Goal: Transaction & Acquisition: Purchase product/service

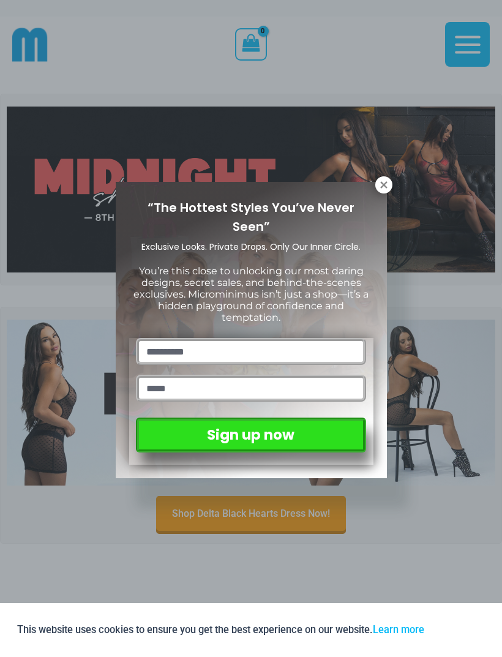
click at [379, 186] on icon at bounding box center [384, 184] width 11 height 11
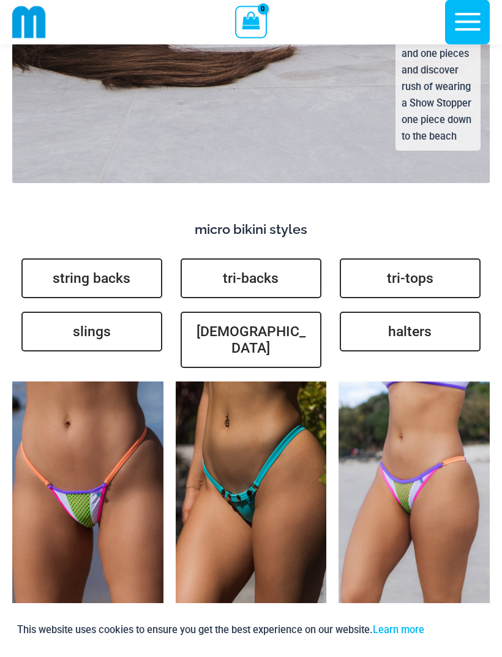
scroll to position [3464, 0]
click at [106, 312] on link "slings" at bounding box center [91, 332] width 141 height 40
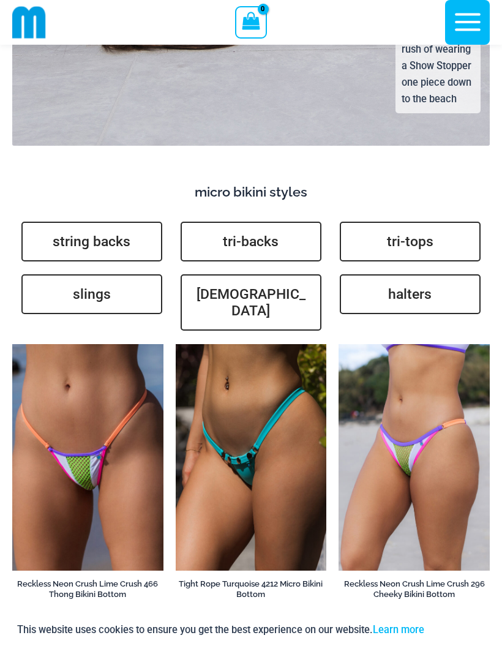
click at [269, 281] on link "brazilians" at bounding box center [251, 302] width 141 height 56
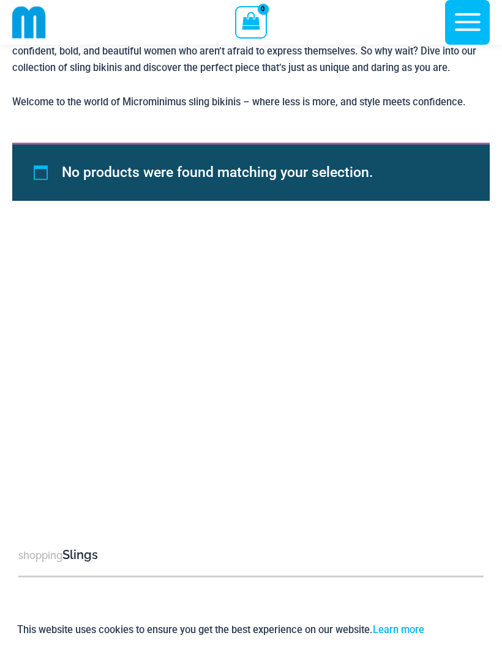
scroll to position [646, 0]
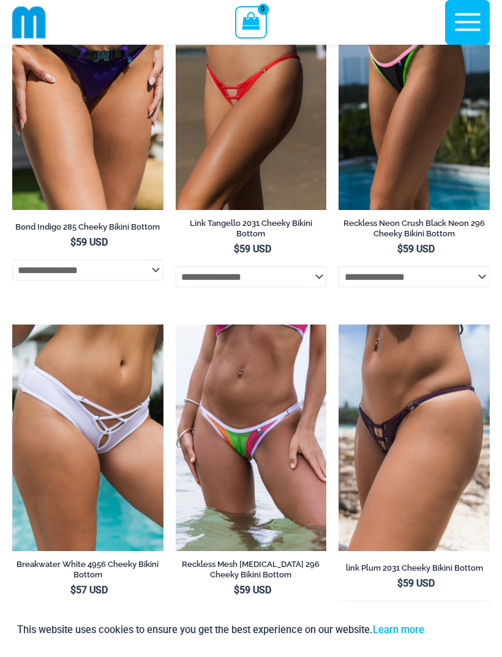
scroll to position [152, 0]
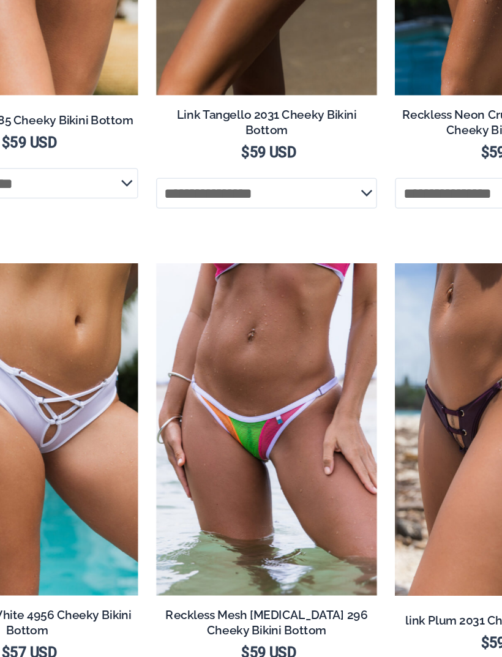
click at [176, 312] on img at bounding box center [176, 312] width 0 height 0
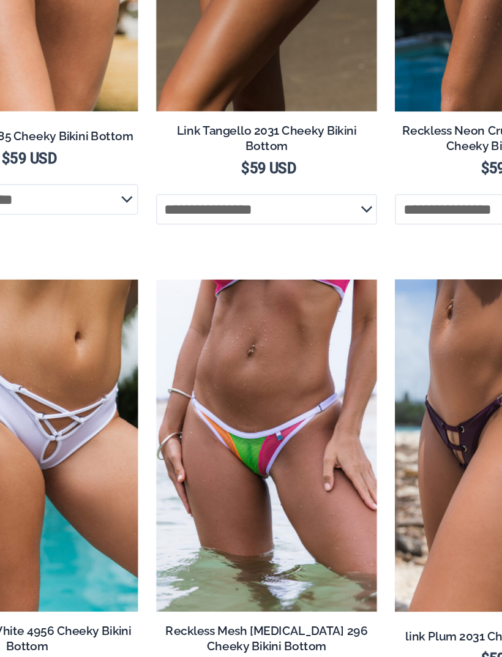
scroll to position [101, 0]
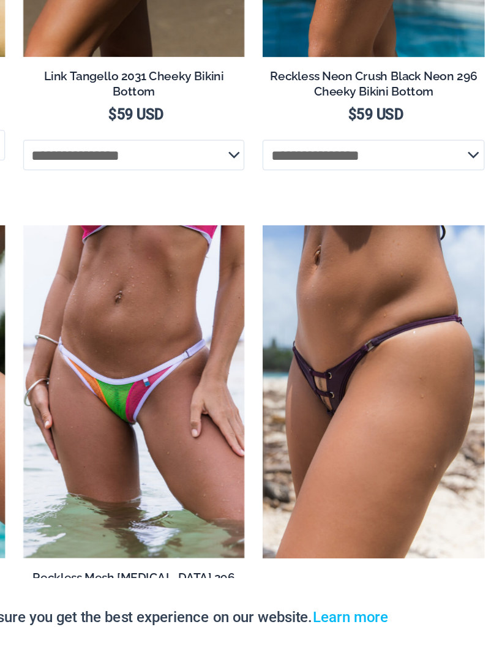
click at [339, 363] on img at bounding box center [339, 363] width 0 height 0
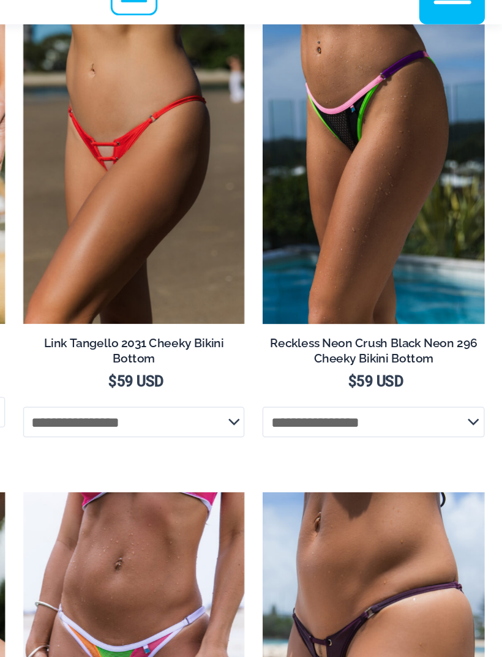
click at [176, 22] on img at bounding box center [176, 22] width 0 height 0
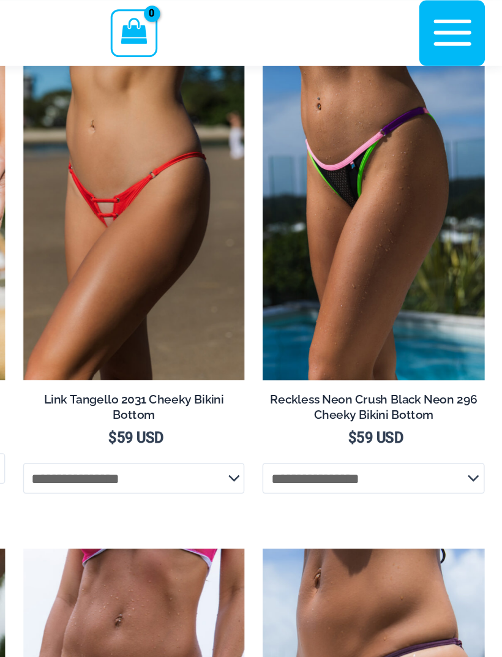
scroll to position [0, 0]
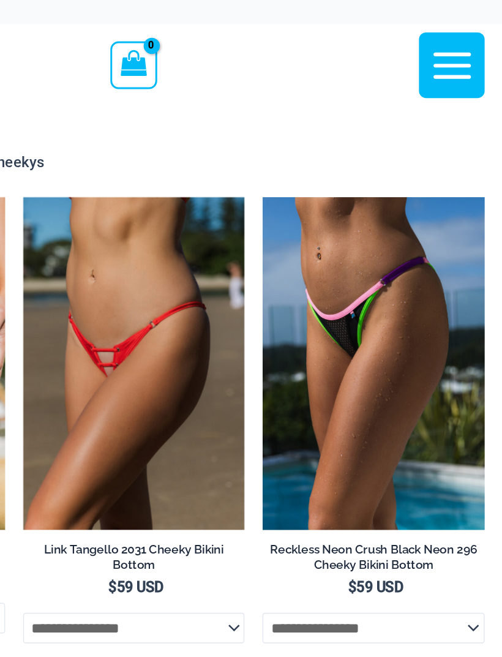
click at [453, 43] on icon "button" at bounding box center [468, 44] width 31 height 31
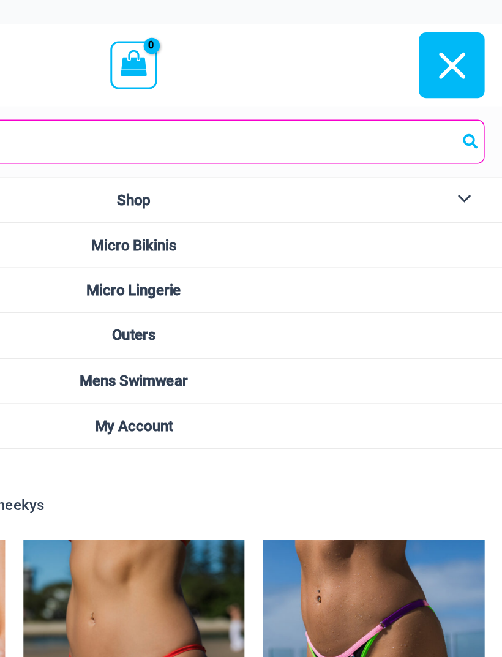
click at [222, 164] on span "Micro Bikinis" at bounding box center [251, 167] width 58 height 12
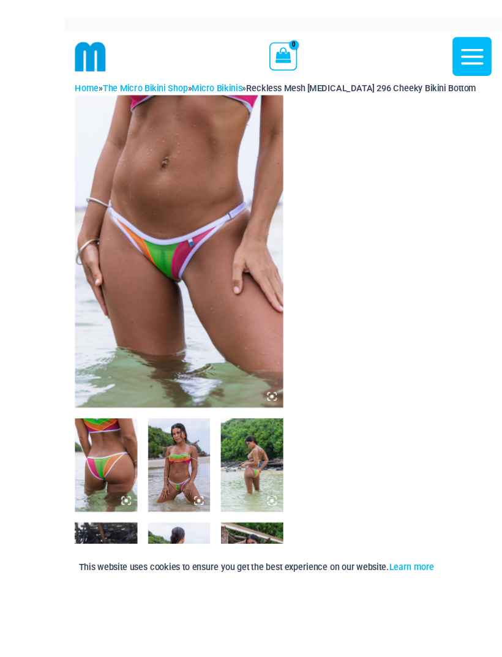
scroll to position [42, 0]
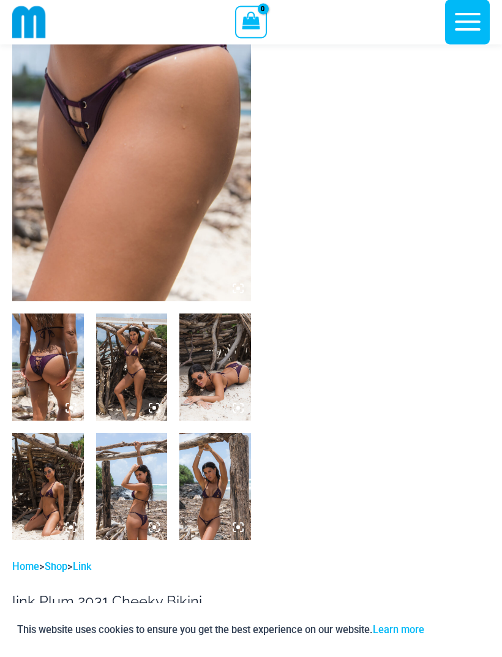
scroll to position [126, 0]
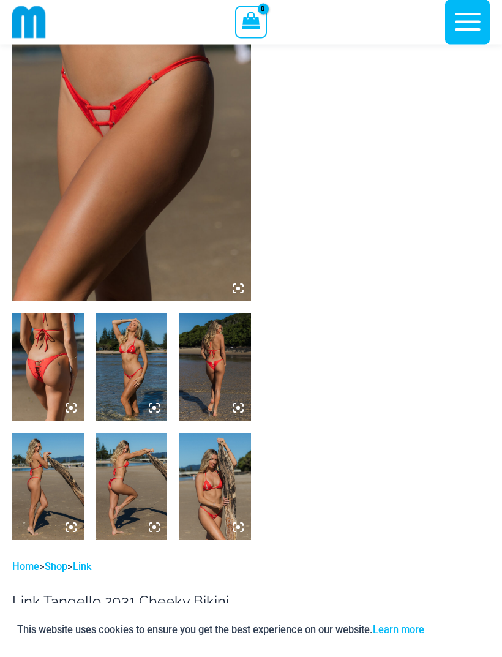
scroll to position [135, 0]
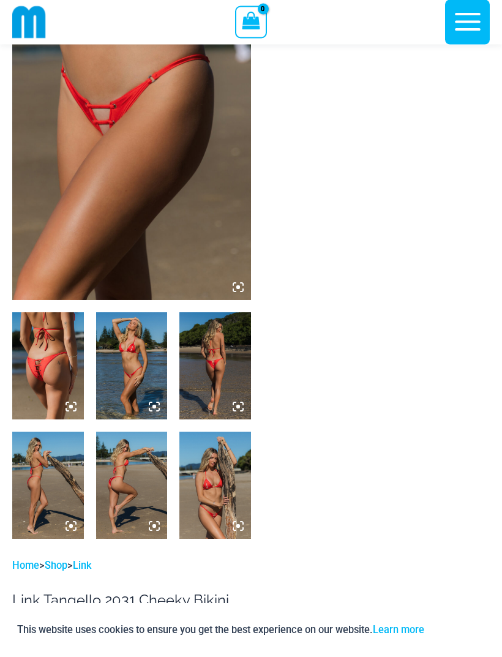
click at [214, 495] on img at bounding box center [215, 485] width 72 height 107
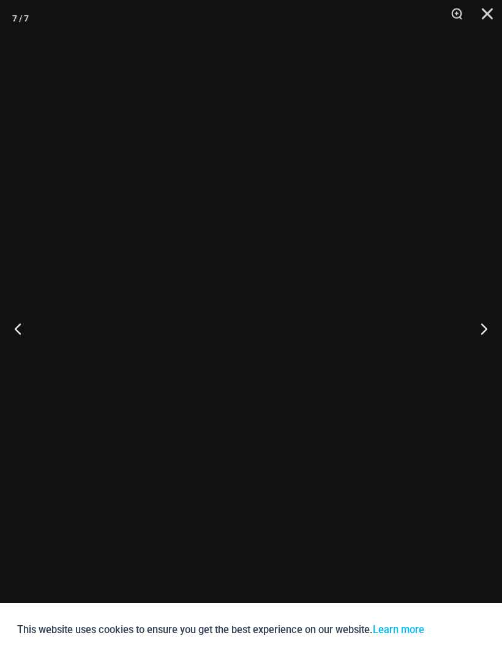
scroll to position [136, 0]
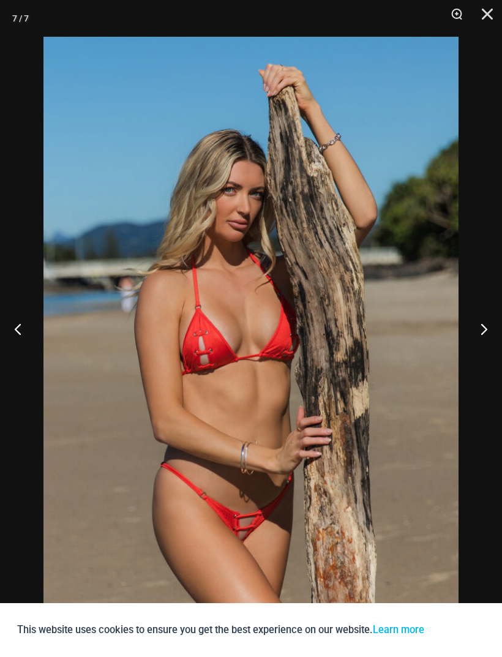
click at [23, 349] on button "Previous" at bounding box center [23, 328] width 46 height 61
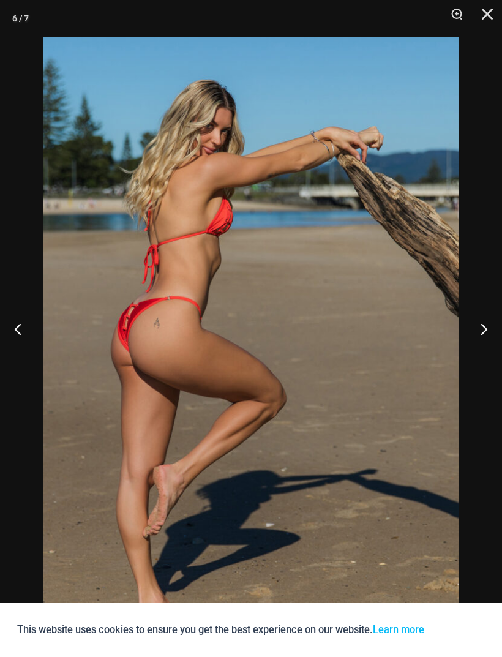
click at [482, 354] on button "Next" at bounding box center [479, 328] width 46 height 61
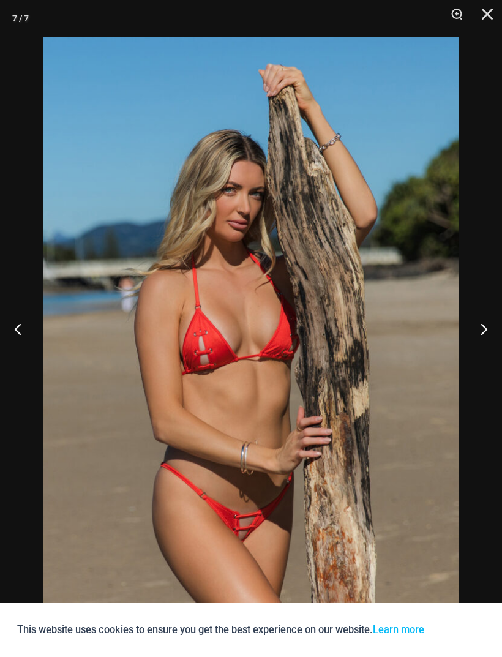
click at [485, 353] on button "Next" at bounding box center [479, 328] width 46 height 61
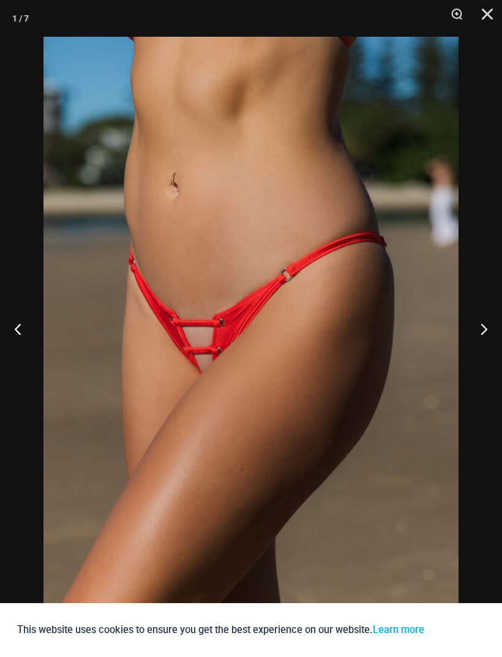
click at [478, 353] on button "Next" at bounding box center [479, 328] width 46 height 61
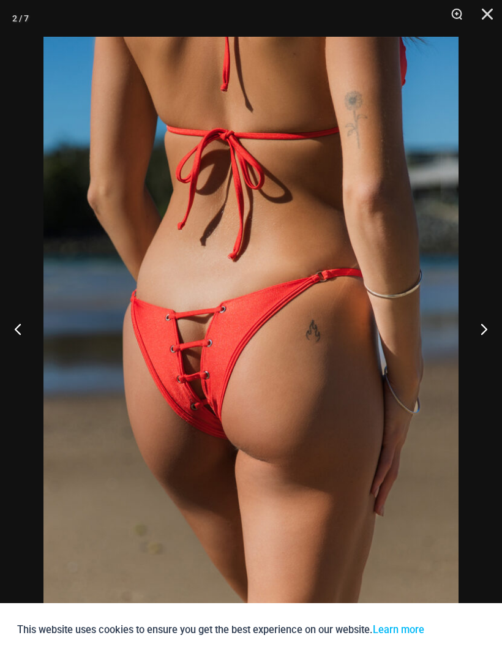
click at [481, 357] on button "Next" at bounding box center [479, 328] width 46 height 61
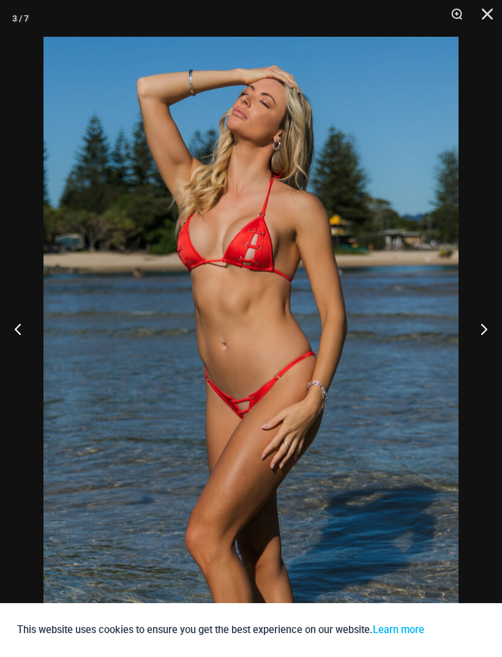
click at [484, 350] on button "Next" at bounding box center [479, 328] width 46 height 61
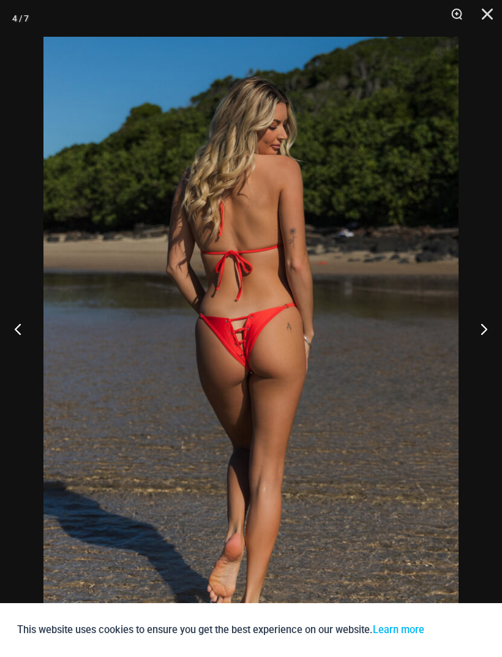
click at [488, 352] on button "Next" at bounding box center [479, 328] width 46 height 61
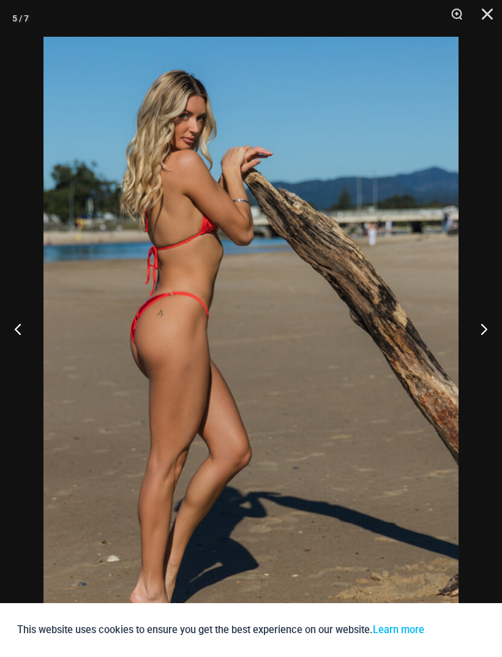
click at [494, 15] on button "Close" at bounding box center [483, 18] width 31 height 37
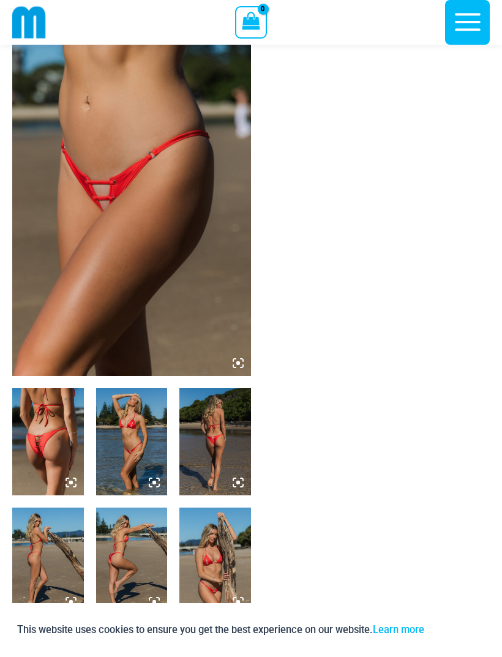
scroll to position [0, 0]
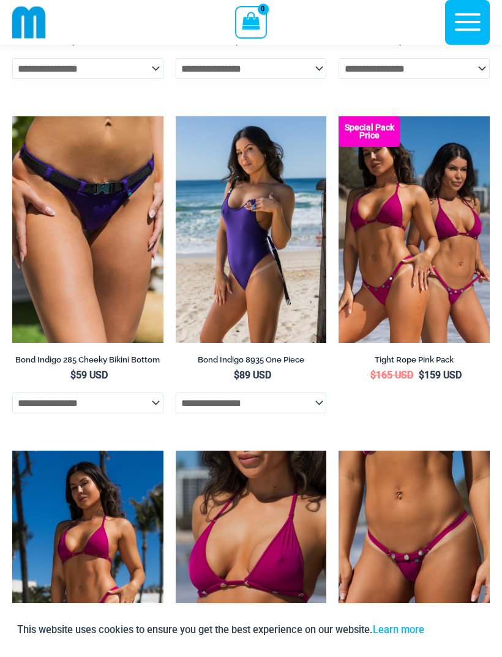
scroll to position [976, 0]
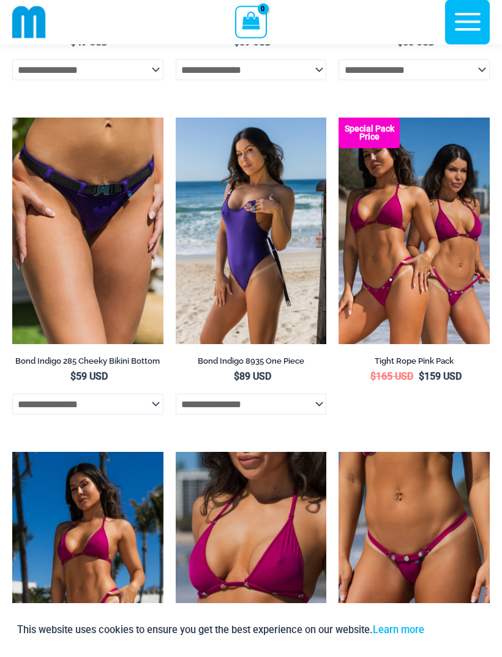
click at [322, 408] on select "**********" at bounding box center [251, 404] width 151 height 21
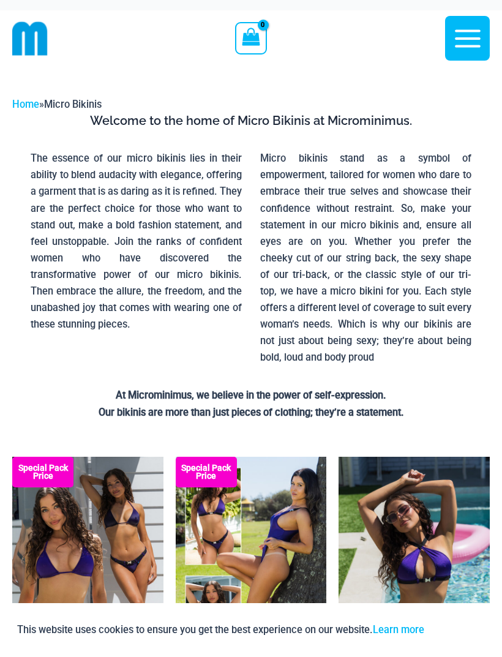
scroll to position [0, 0]
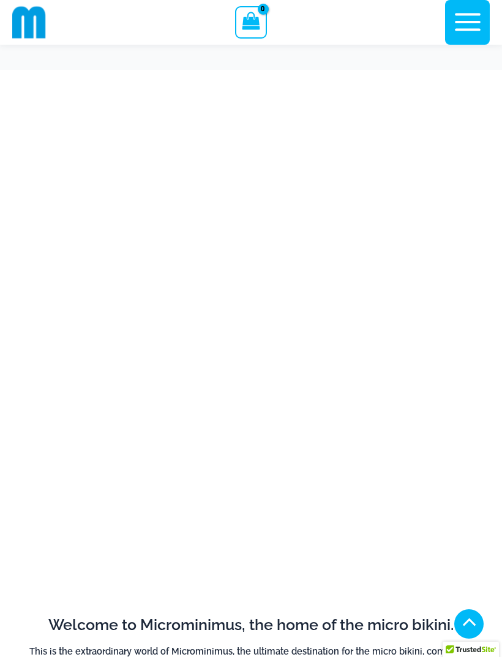
scroll to position [3503, 0]
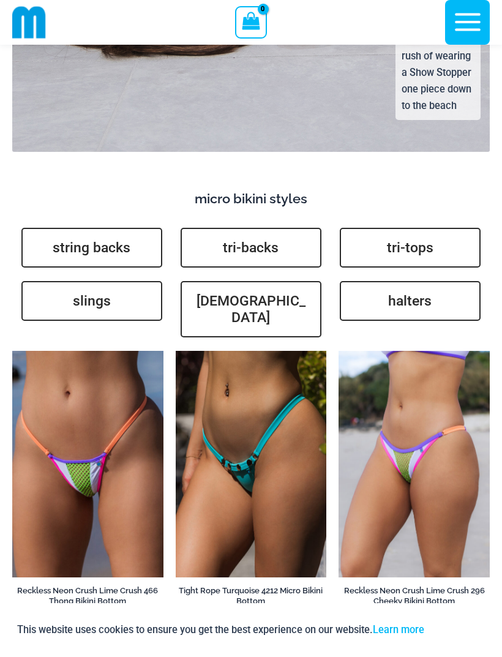
click at [118, 228] on link "string backs" at bounding box center [91, 248] width 141 height 40
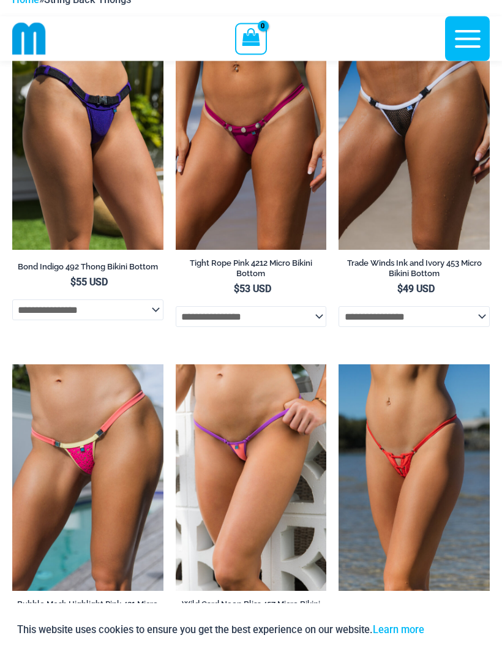
scroll to position [99, 0]
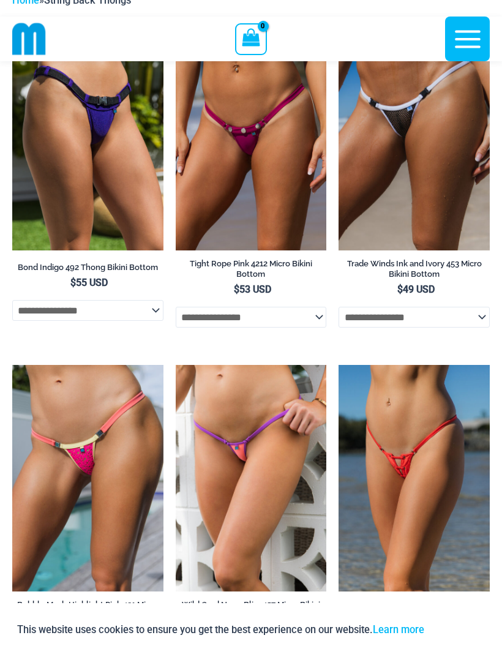
click at [12, 365] on img at bounding box center [12, 365] width 0 height 0
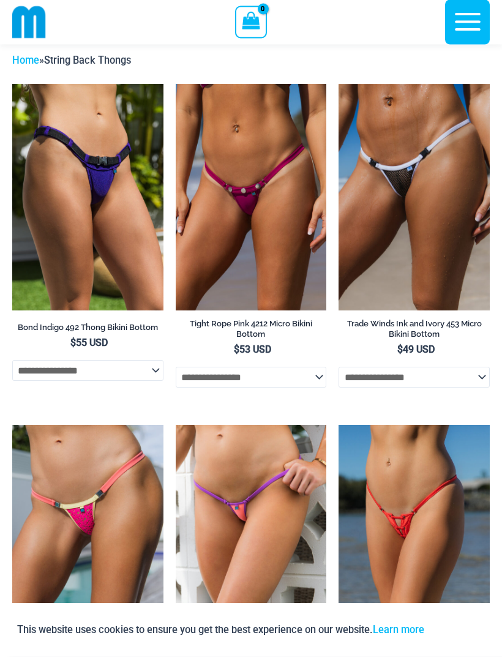
scroll to position [39, 0]
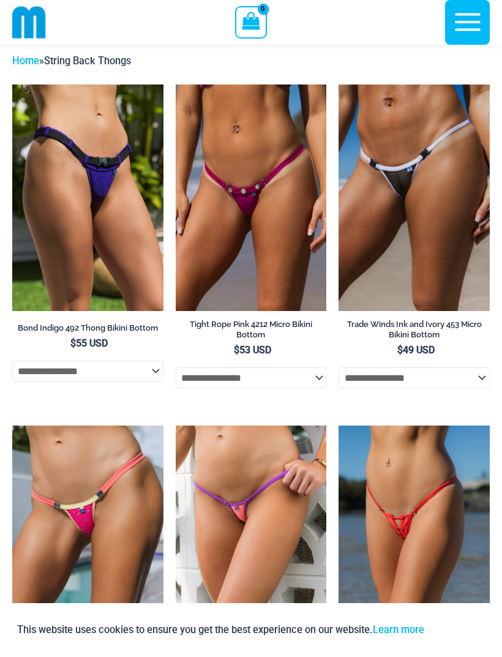
click at [339, 85] on img at bounding box center [339, 85] width 0 height 0
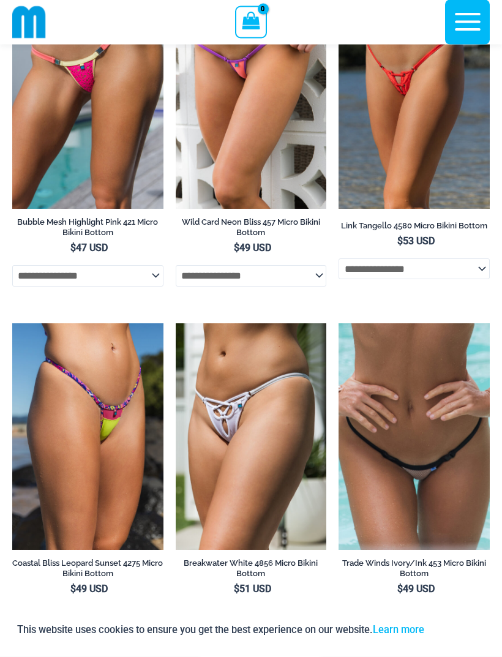
scroll to position [482, 0]
click at [339, 323] on img at bounding box center [339, 323] width 0 height 0
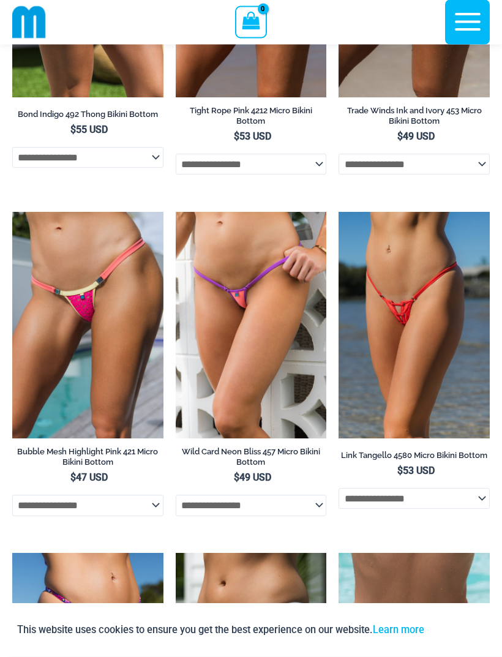
scroll to position [252, 0]
click at [176, 212] on img at bounding box center [176, 212] width 0 height 0
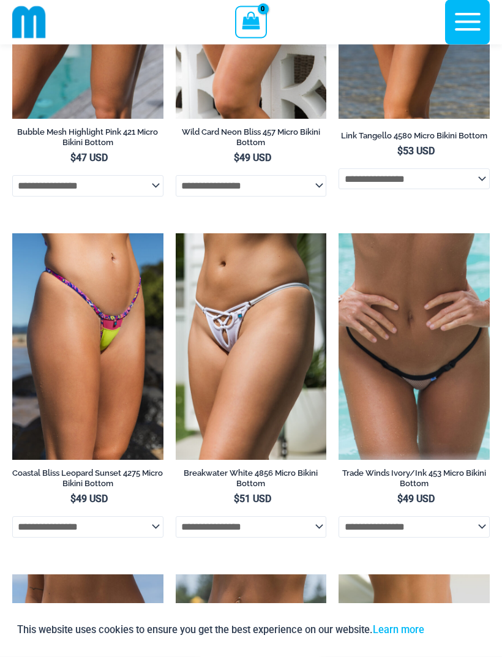
scroll to position [572, 0]
click at [176, 233] on img at bounding box center [176, 233] width 0 height 0
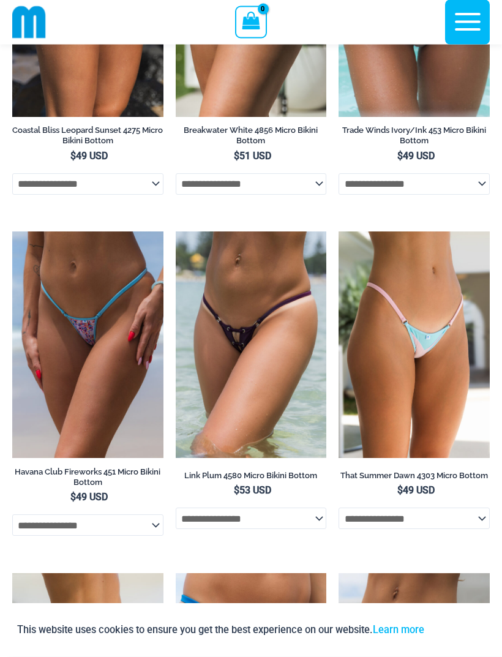
scroll to position [916, 0]
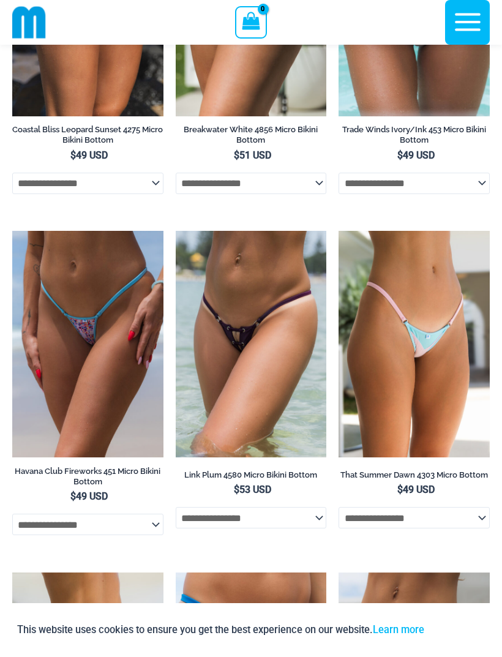
click at [176, 231] on img at bounding box center [176, 231] width 0 height 0
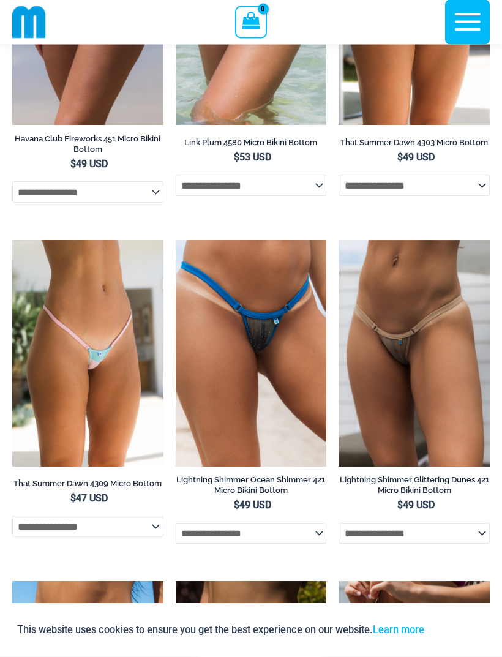
scroll to position [1248, 0]
click at [339, 240] on img at bounding box center [339, 240] width 0 height 0
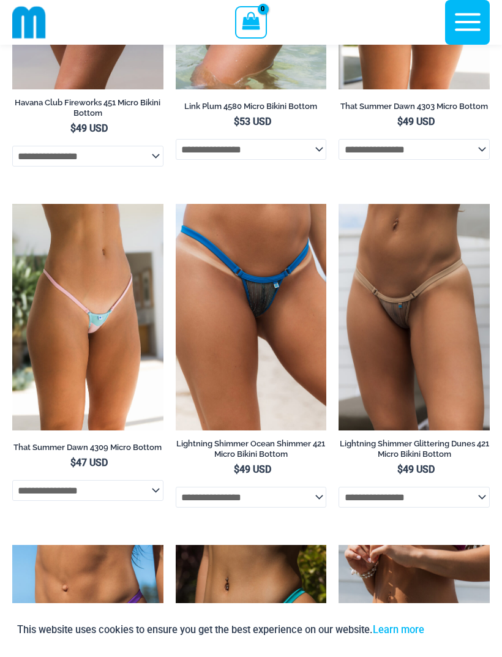
click at [176, 204] on img at bounding box center [176, 204] width 0 height 0
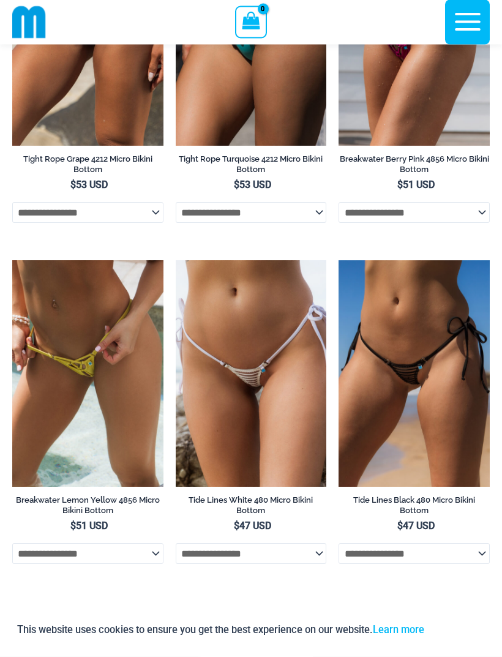
scroll to position [1911, 0]
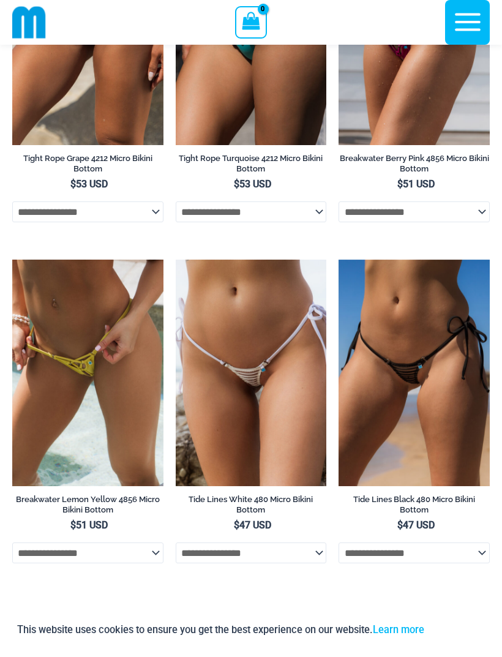
click at [339, 260] on img at bounding box center [339, 260] width 0 height 0
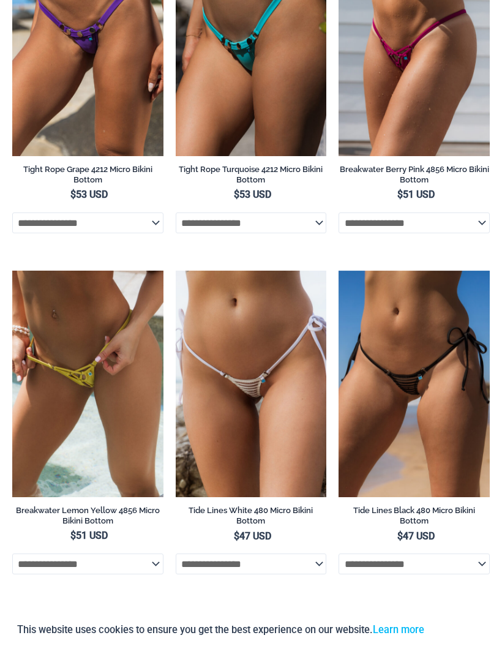
scroll to position [1950, 0]
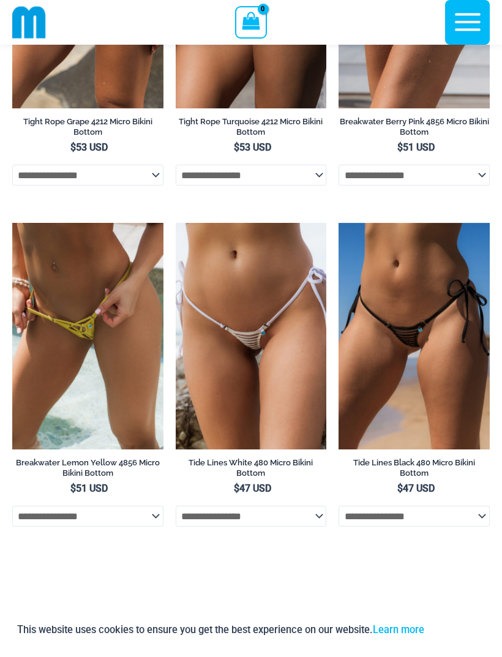
click at [12, 223] on img at bounding box center [12, 223] width 0 height 0
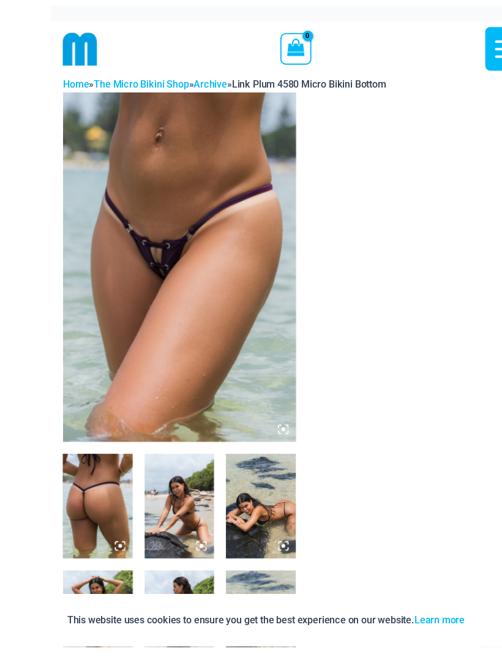
scroll to position [6, 0]
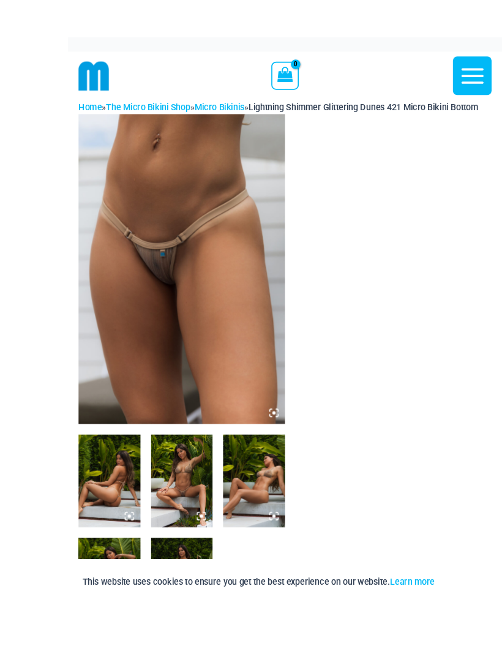
scroll to position [8, 0]
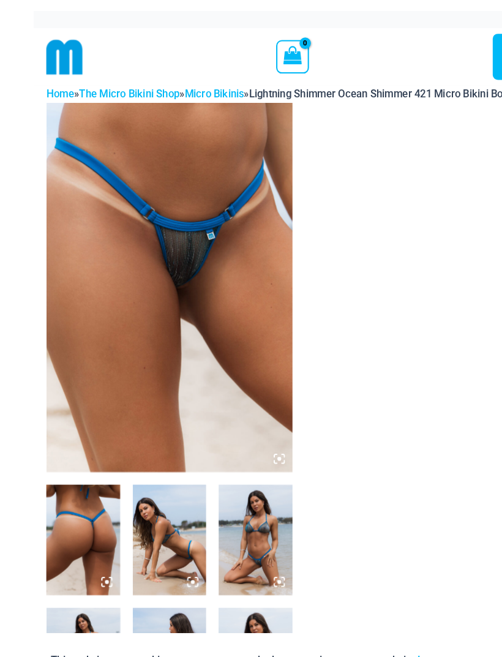
scroll to position [9, 0]
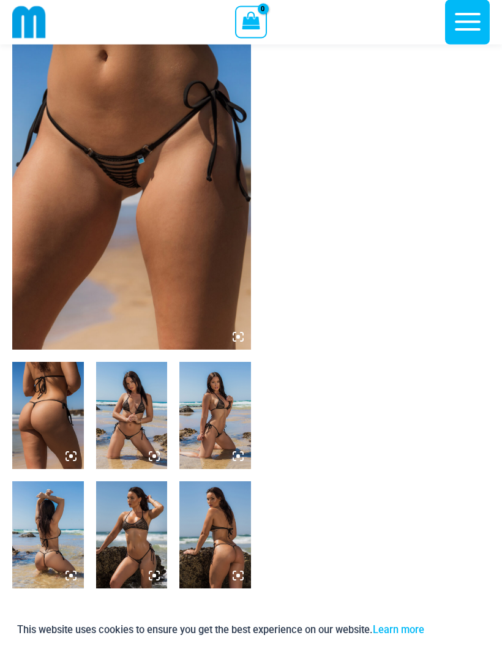
scroll to position [90, 0]
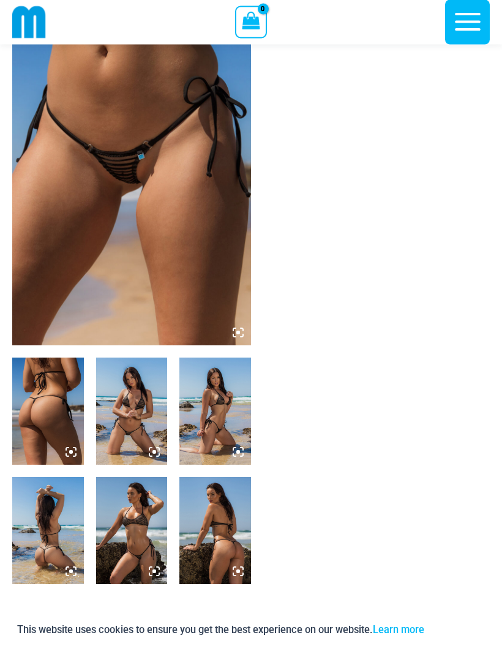
click at [130, 421] on img at bounding box center [132, 411] width 72 height 107
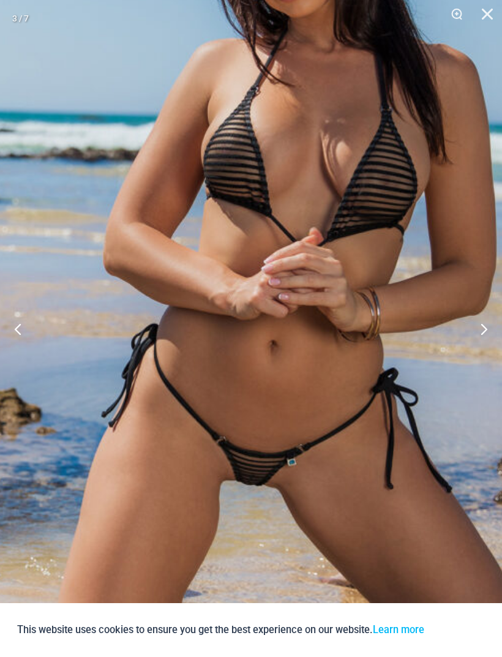
click at [488, 352] on button "Next" at bounding box center [479, 328] width 46 height 61
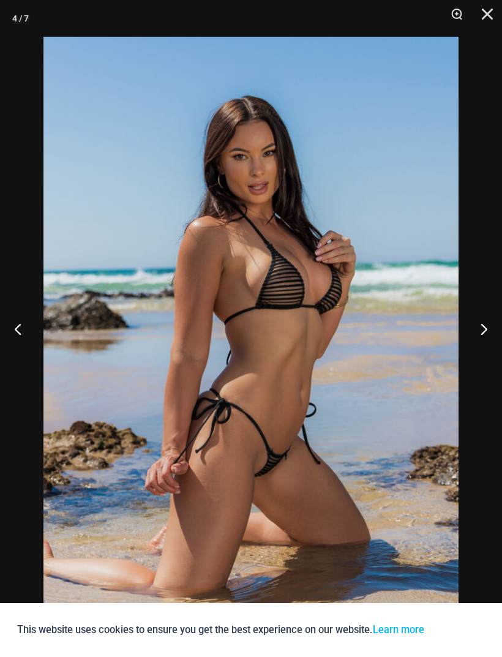
click at [485, 352] on button "Next" at bounding box center [479, 328] width 46 height 61
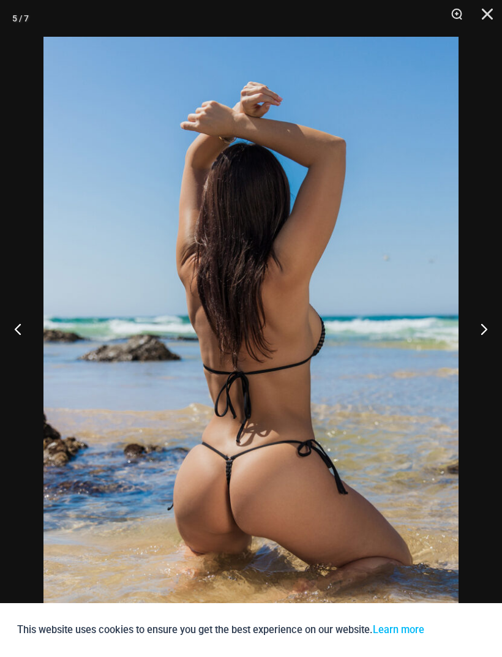
click at [487, 353] on button "Next" at bounding box center [479, 328] width 46 height 61
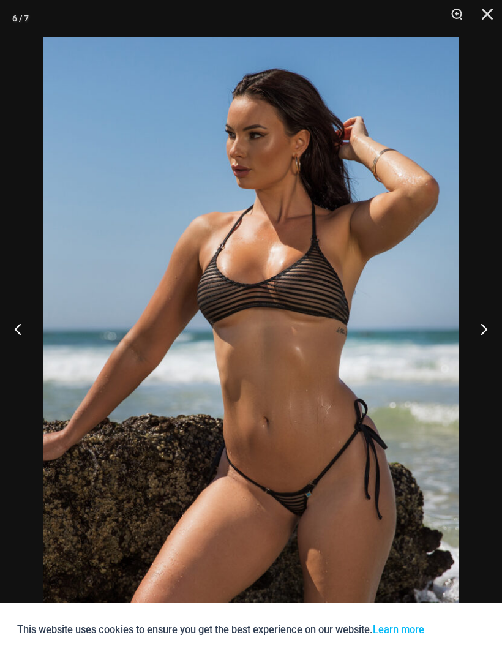
click at [485, 349] on button "Next" at bounding box center [479, 328] width 46 height 61
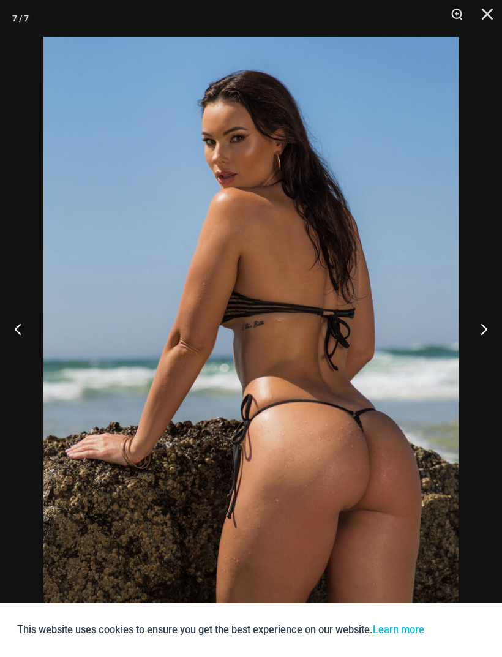
click at [488, 350] on button "Next" at bounding box center [479, 328] width 46 height 61
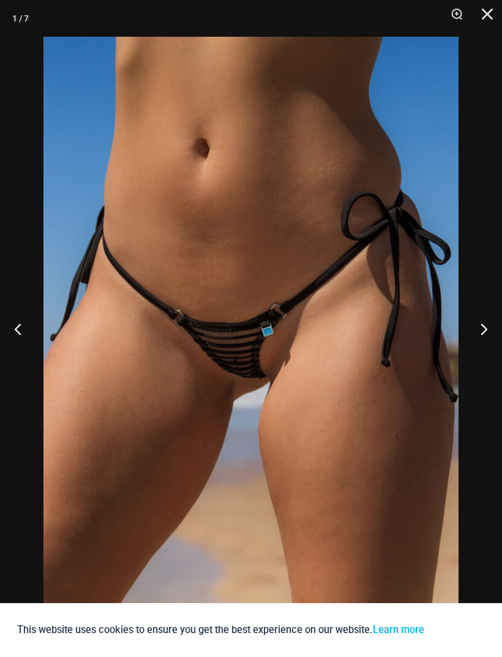
click at [484, 21] on button "Close" at bounding box center [483, 18] width 31 height 37
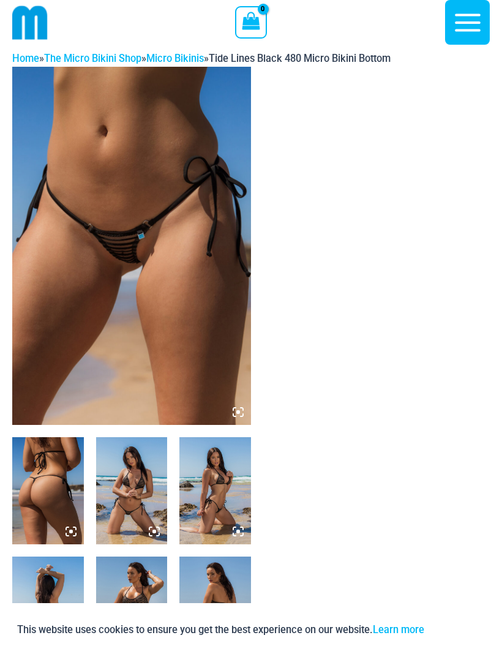
scroll to position [0, 0]
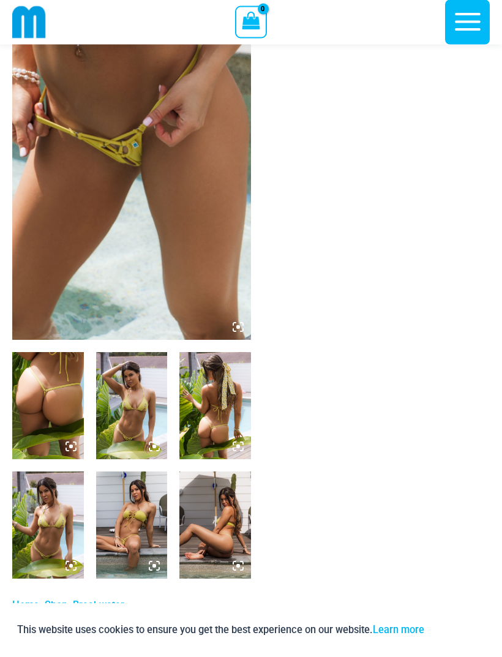
click at [137, 530] on img at bounding box center [132, 525] width 72 height 107
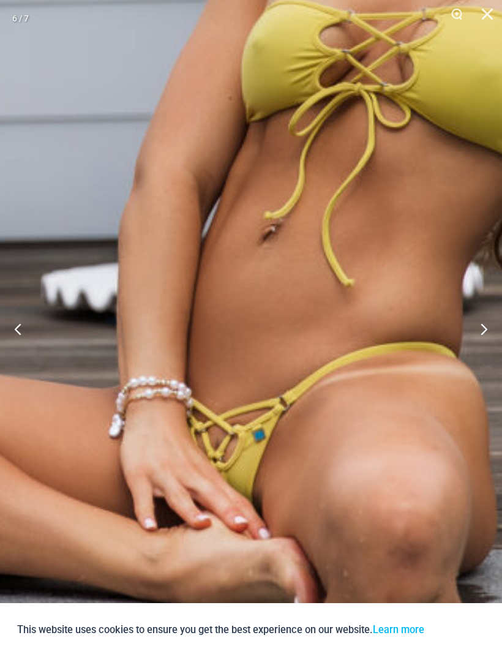
click at [487, 17] on button "Close" at bounding box center [483, 18] width 31 height 37
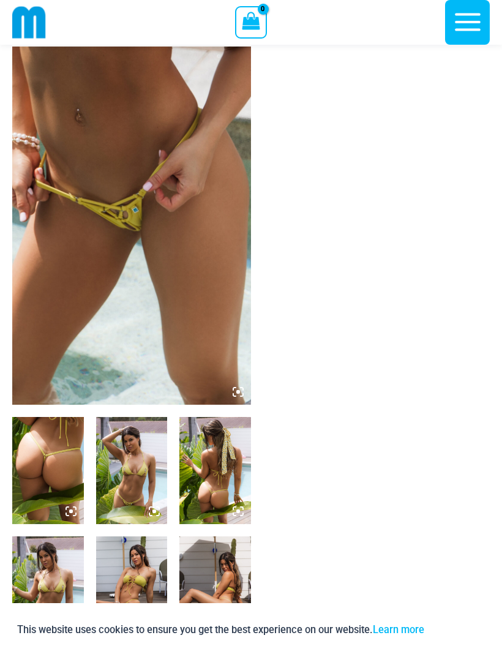
scroll to position [0, 0]
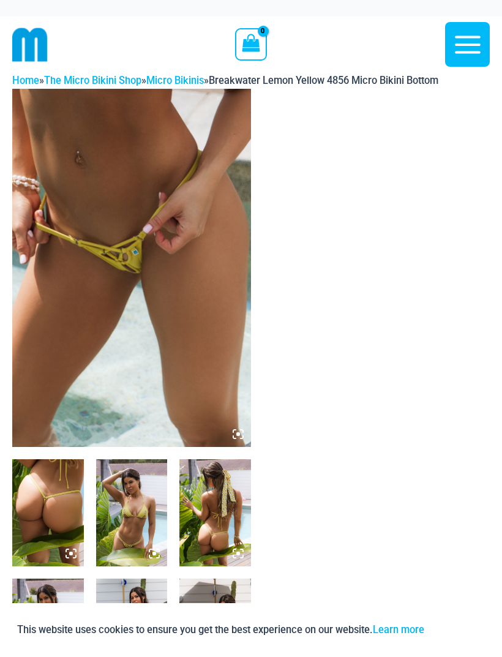
click at [29, 78] on link "Home" at bounding box center [25, 81] width 27 height 12
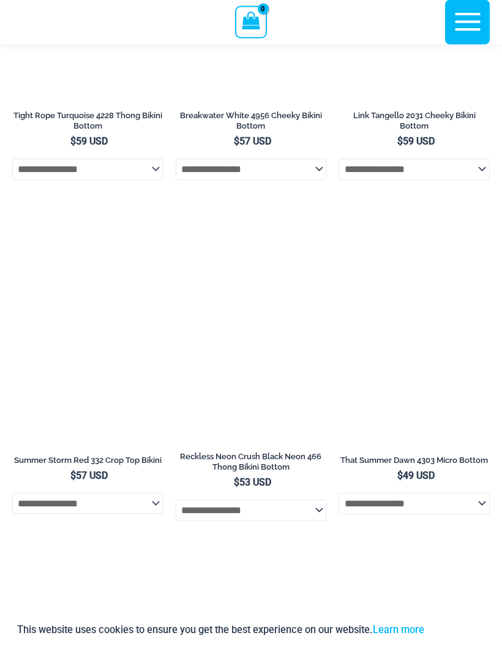
scroll to position [4654, 0]
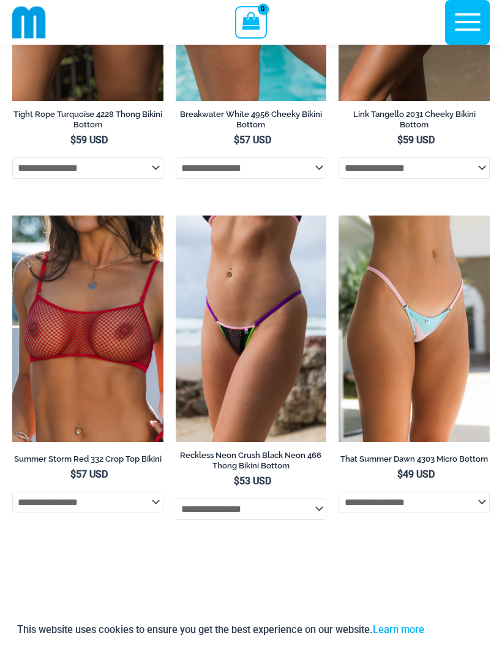
click at [12, 216] on img at bounding box center [12, 216] width 0 height 0
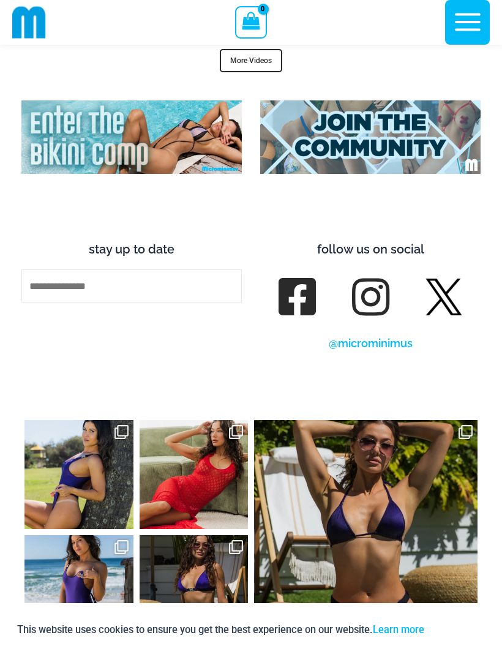
scroll to position [5269, 0]
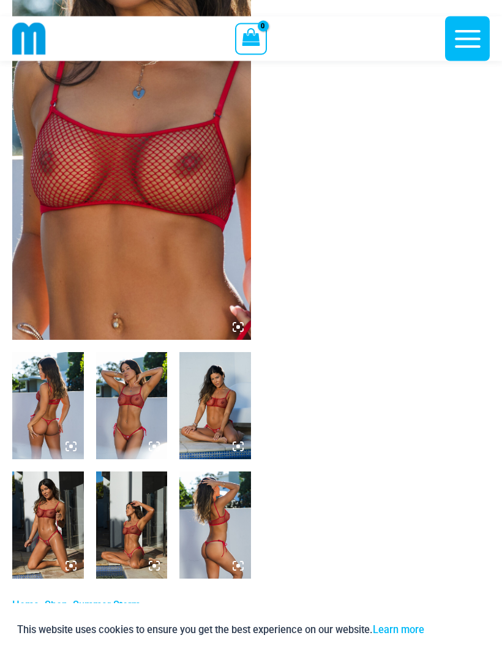
click at [131, 420] on img at bounding box center [132, 406] width 72 height 107
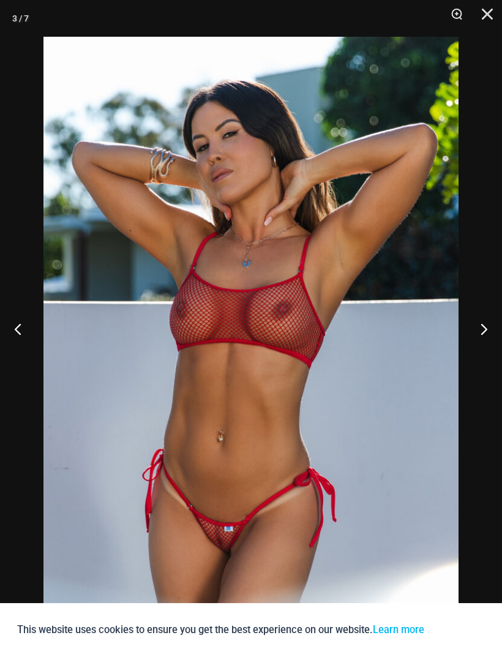
click at [485, 349] on button "Next" at bounding box center [479, 328] width 46 height 61
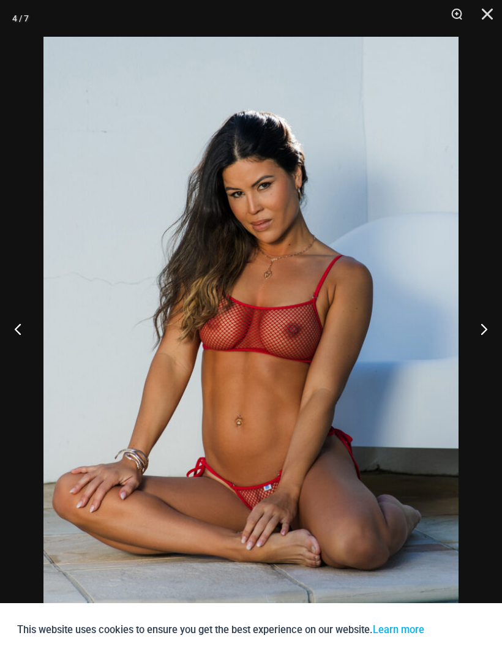
click at [488, 345] on button "Next" at bounding box center [479, 328] width 46 height 61
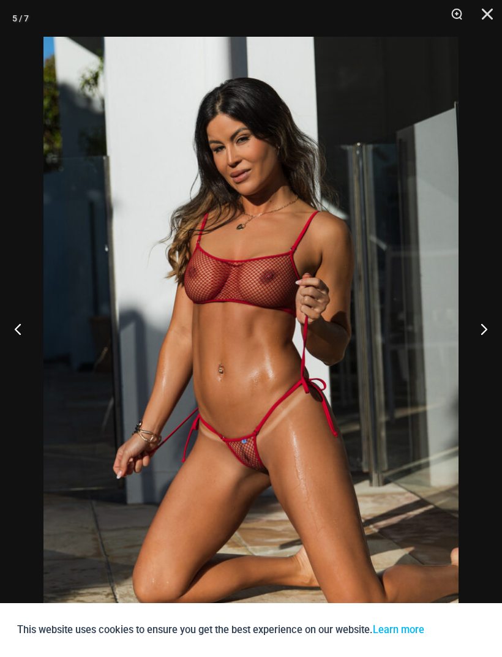
click at [487, 352] on button "Next" at bounding box center [479, 328] width 46 height 61
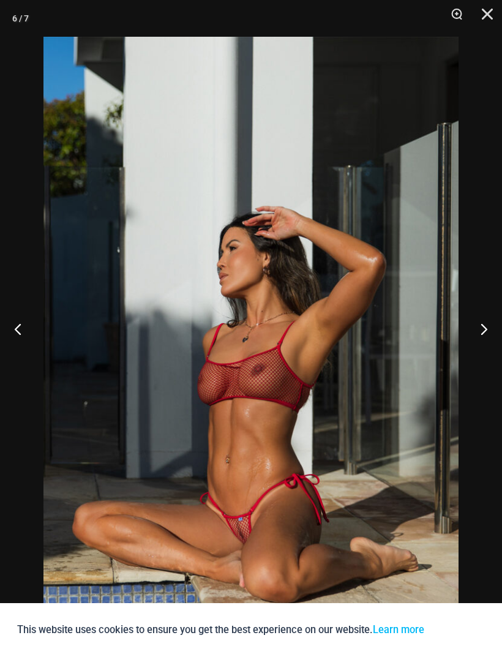
click at [494, 15] on button "Close" at bounding box center [483, 18] width 31 height 37
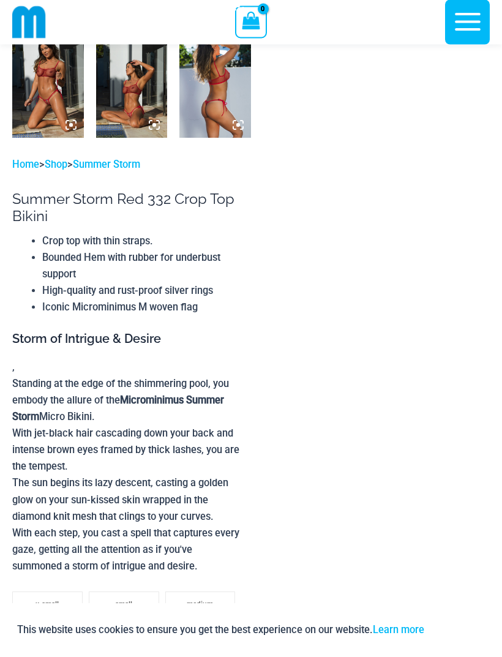
scroll to position [522, 0]
